Goal: Information Seeking & Learning: Learn about a topic

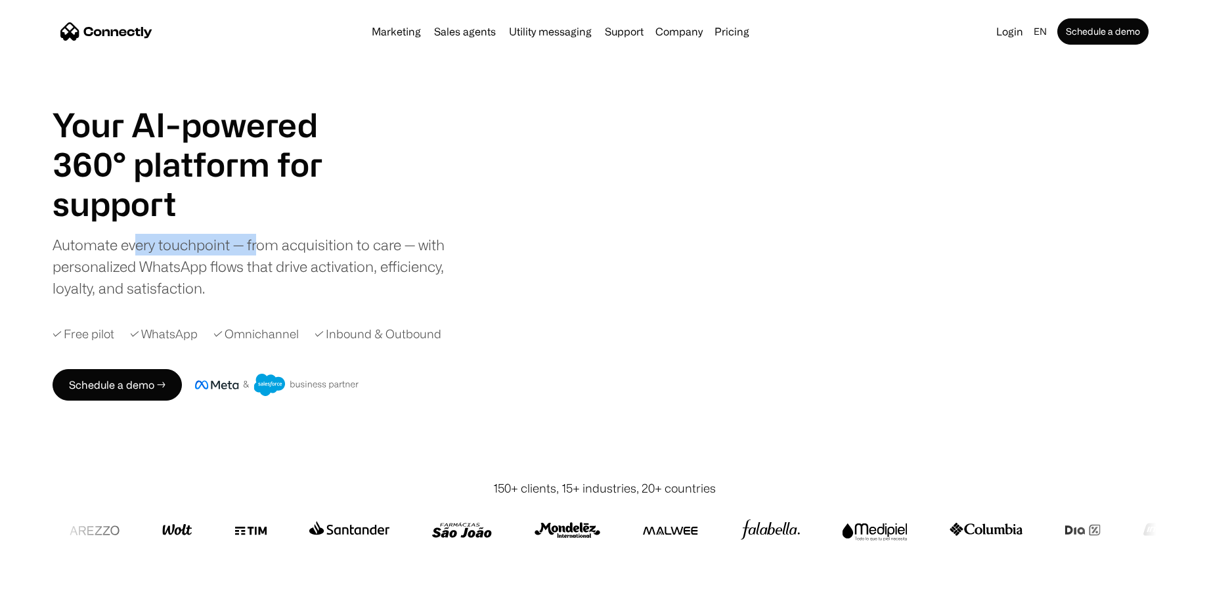
drag, startPoint x: 134, startPoint y: 271, endPoint x: 258, endPoint y: 274, distance: 124.1
click at [258, 274] on div "Automate every touchpoint — from acquisition to care — with personalized WhatsA…" at bounding box center [260, 266] width 414 height 65
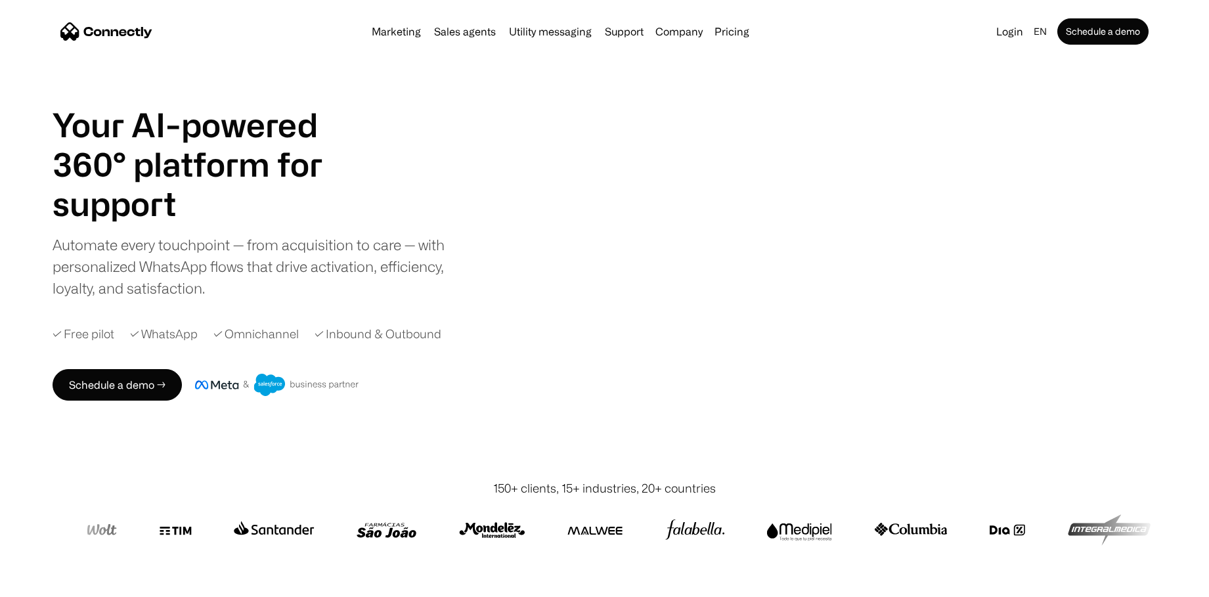
click at [295, 223] on h1 "support" at bounding box center [204, 203] width 302 height 39
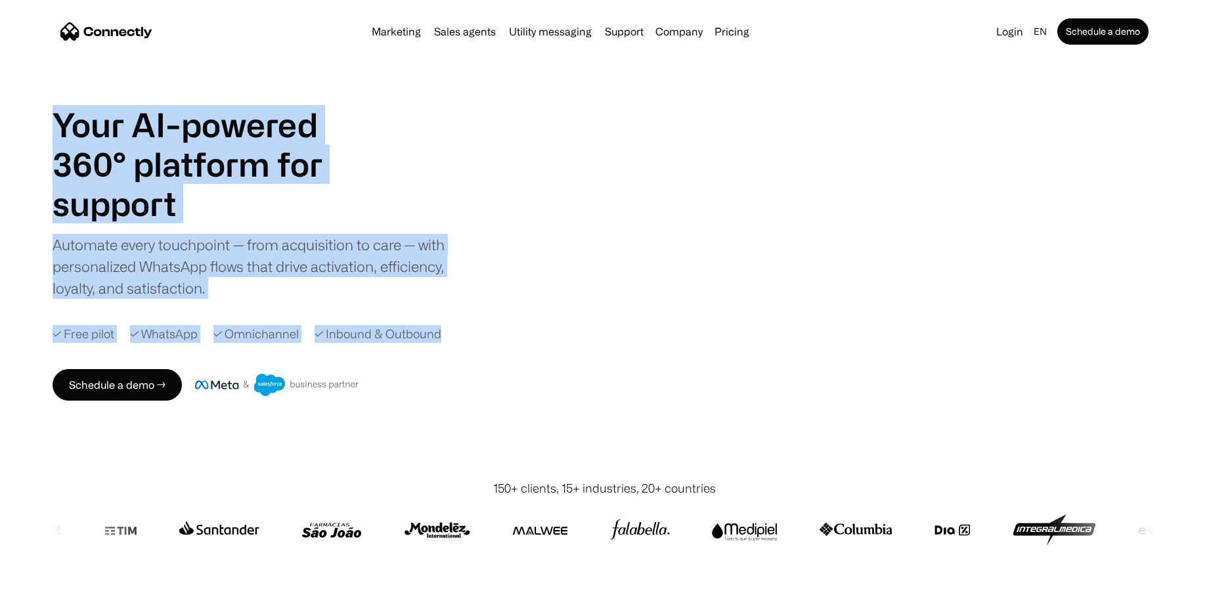
drag, startPoint x: 61, startPoint y: 152, endPoint x: 452, endPoint y: 363, distance: 444.2
click at [452, 363] on div "Your AI-powered 360° platform for sales agents support utility sales agents Sli…" at bounding box center [340, 252] width 574 height 295
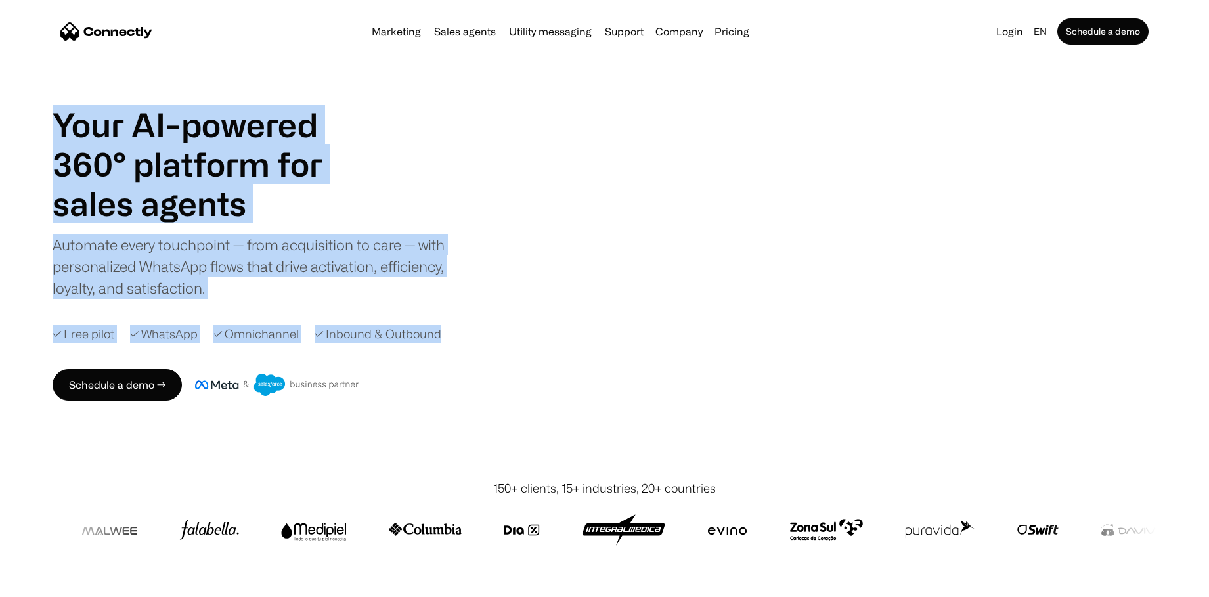
click at [413, 177] on div "Your AI-powered 360° platform for sales agents support utility sales agents Sli…" at bounding box center [260, 202] width 414 height 194
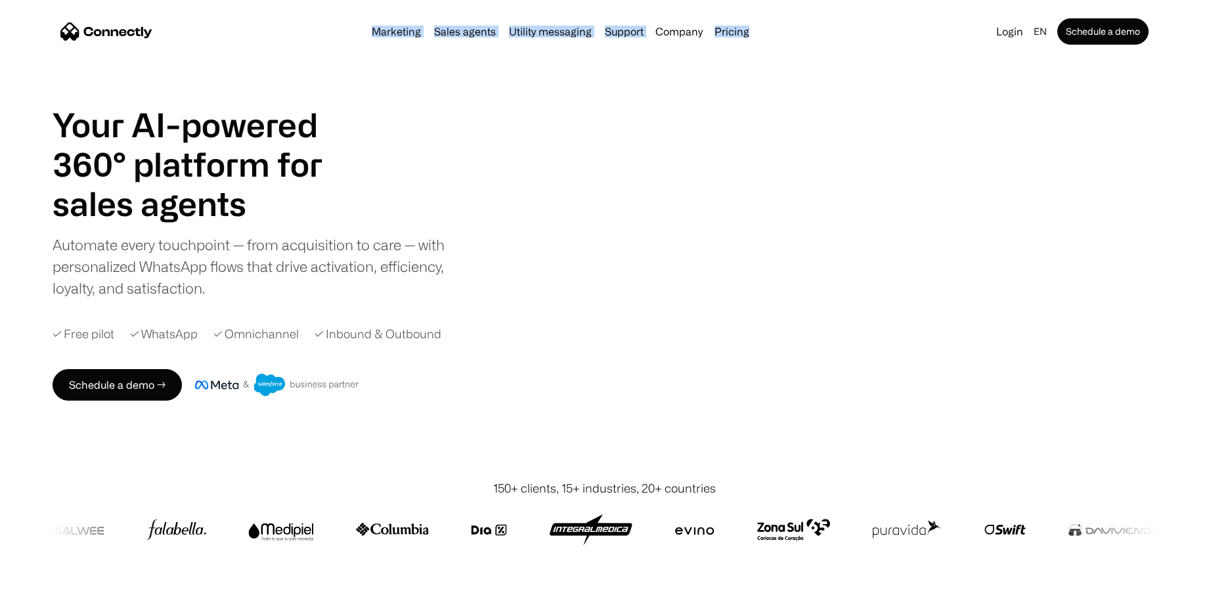
drag, startPoint x: 351, startPoint y: 28, endPoint x: 862, endPoint y: 43, distance: 511.1
click at [862, 43] on nav "Marketing Sales agents Utility messaging Support Company About us Careers Conta…" at bounding box center [604, 31] width 1088 height 26
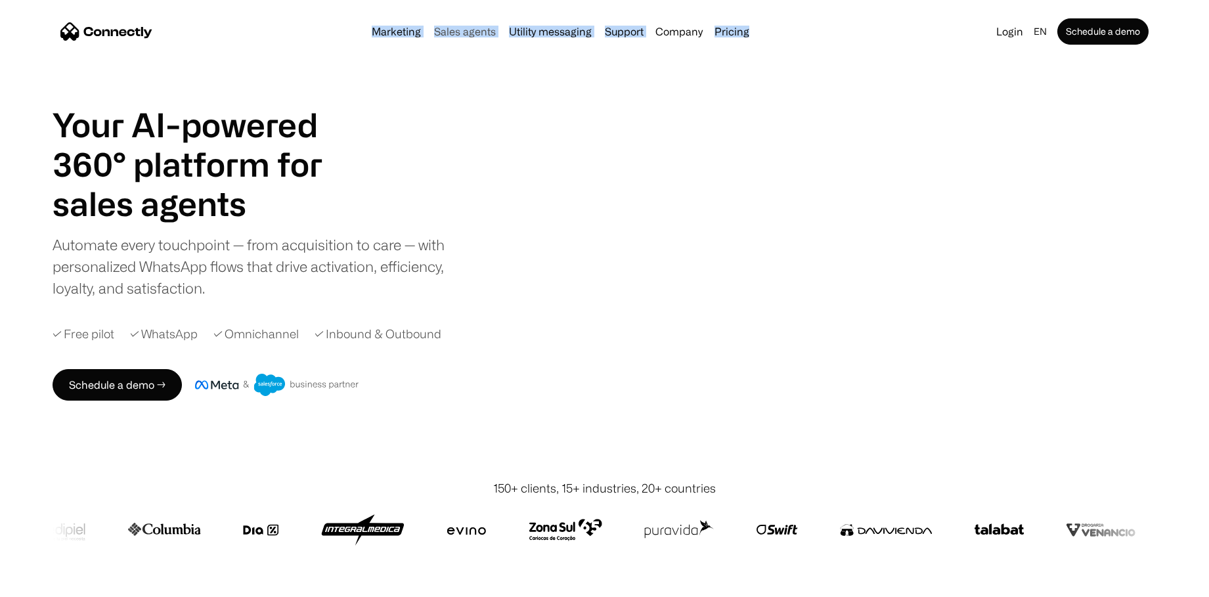
click at [465, 32] on link "Sales agents" at bounding box center [465, 31] width 72 height 11
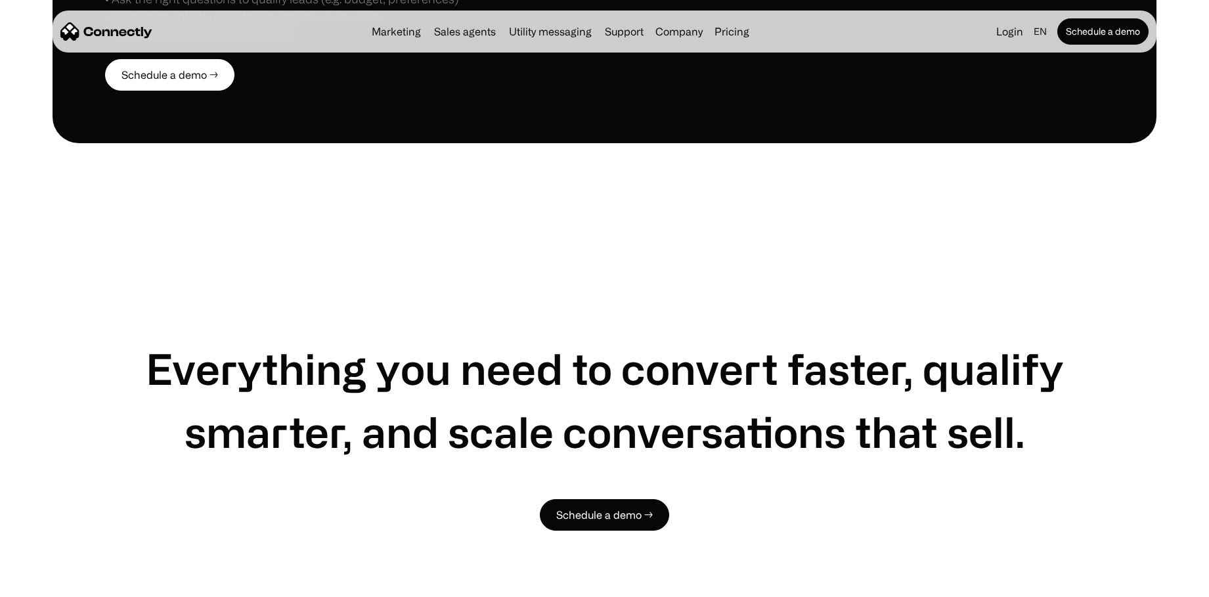
scroll to position [1248, 0]
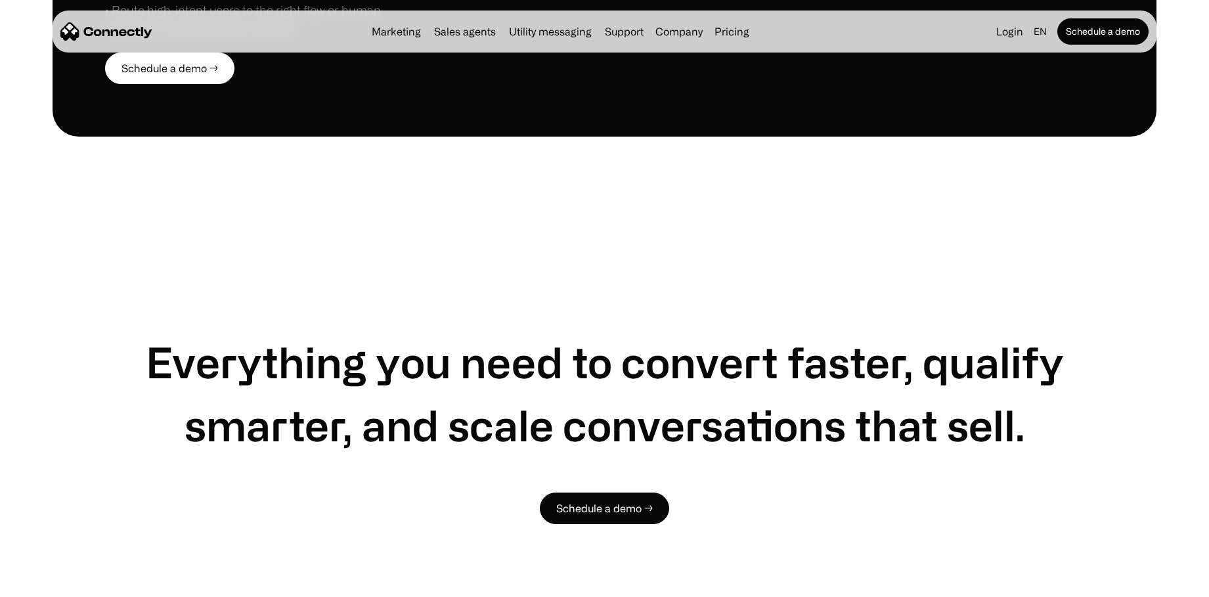
drag, startPoint x: 162, startPoint y: 146, endPoint x: 104, endPoint y: 83, distance: 86.0
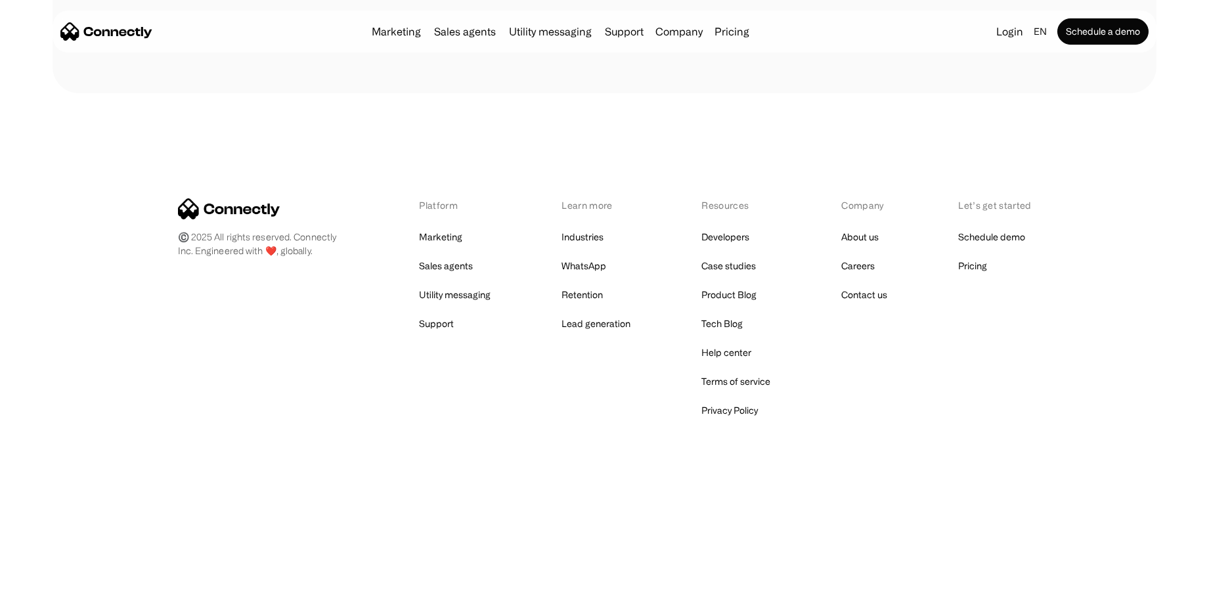
scroll to position [3283, 0]
click at [737, 33] on link "Pricing" at bounding box center [731, 31] width 45 height 11
